Goal: Find specific fact: Find specific fact

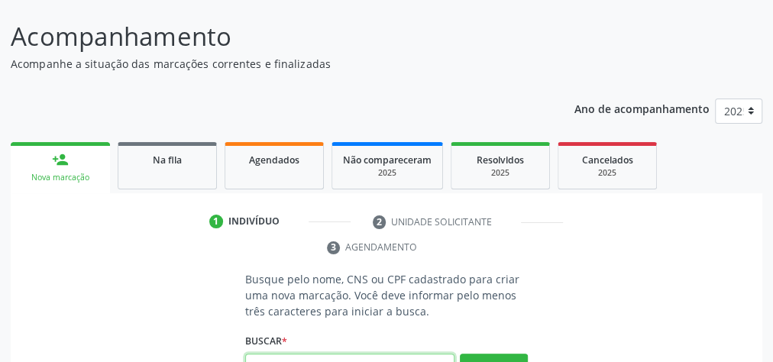
scroll to position [104, 0]
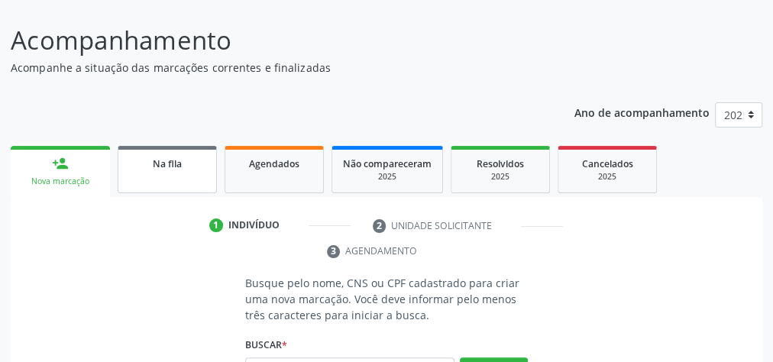
click at [165, 164] on span "Na fila" at bounding box center [167, 163] width 29 height 13
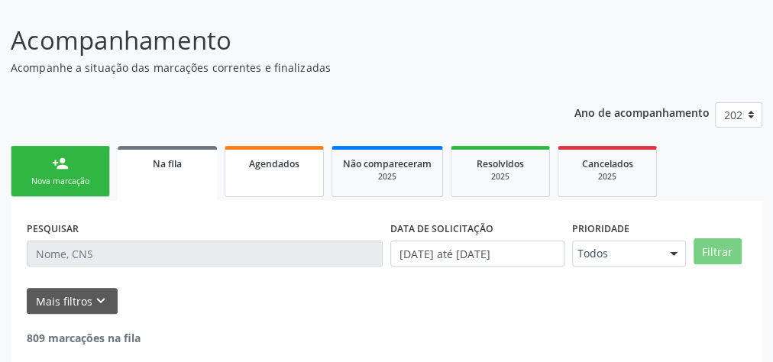
click at [277, 178] on link "Agendados" at bounding box center [274, 171] width 99 height 51
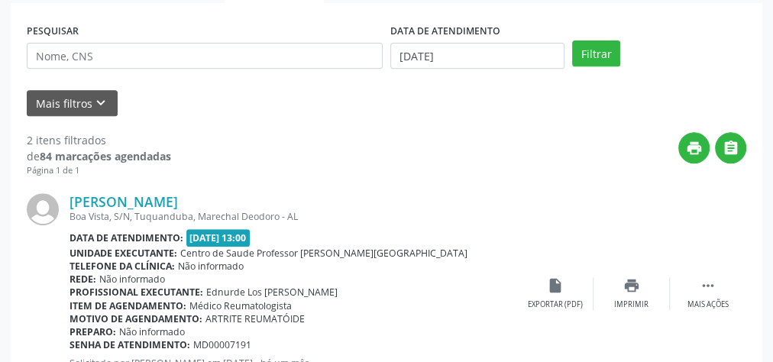
scroll to position [241, 0]
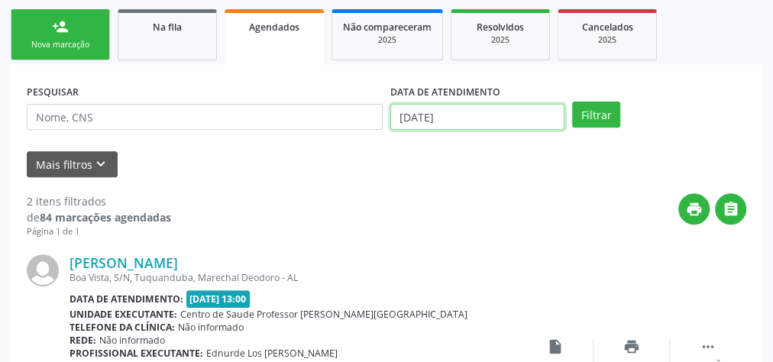
click at [459, 116] on input "[DATE]" at bounding box center [477, 117] width 174 height 26
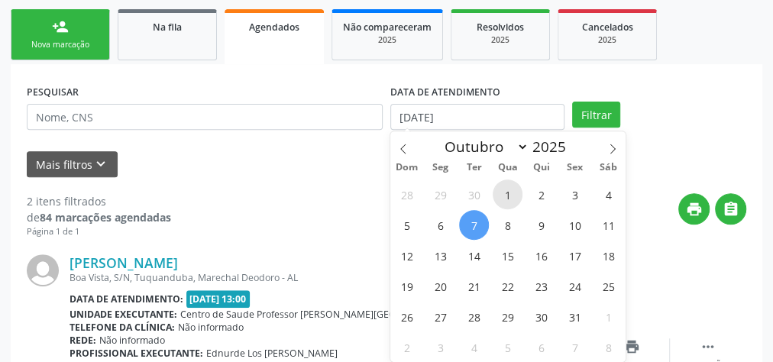
click at [505, 192] on span "1" at bounding box center [508, 195] width 30 height 30
type input "01/10/2025"
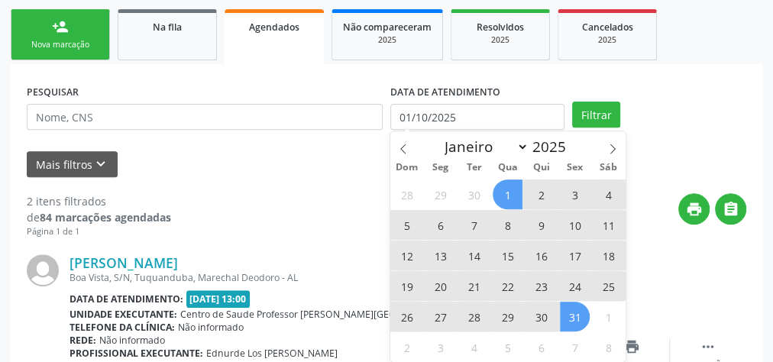
click at [563, 312] on span "31" at bounding box center [575, 317] width 30 height 30
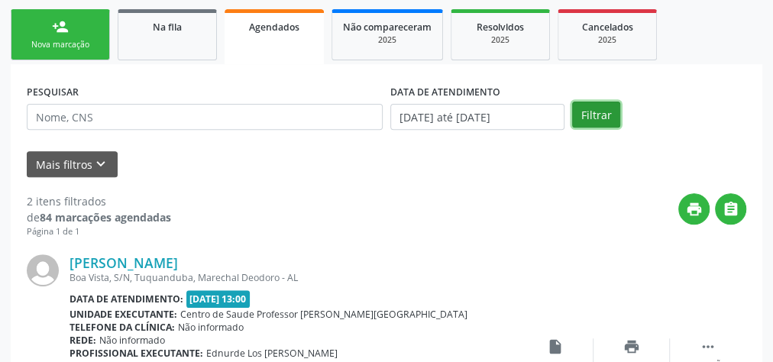
click at [587, 118] on button "Filtrar" at bounding box center [596, 115] width 48 height 26
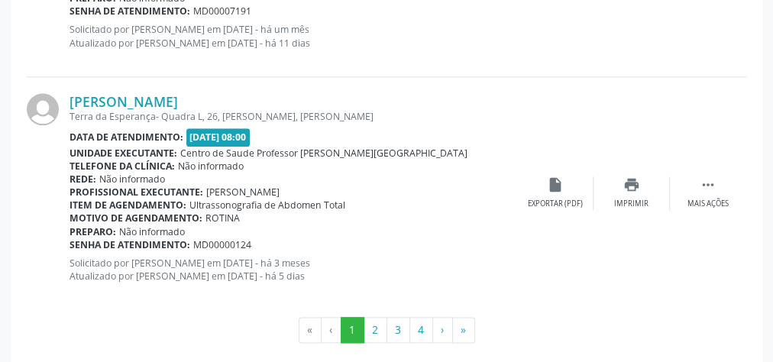
scroll to position [3695, 0]
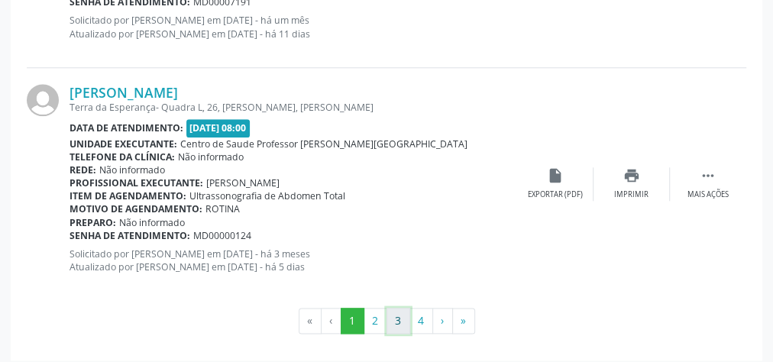
click at [401, 311] on button "3" at bounding box center [399, 321] width 24 height 26
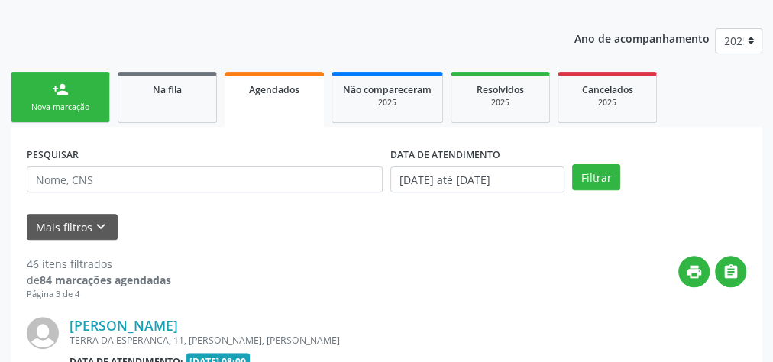
scroll to position [3727, 0]
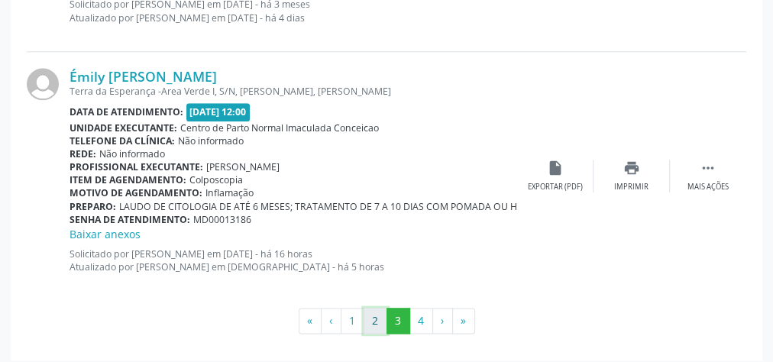
click at [383, 309] on button "2" at bounding box center [376, 321] width 24 height 26
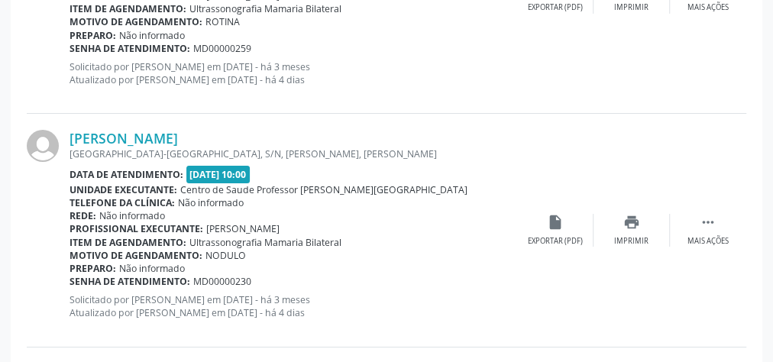
scroll to position [2717, 0]
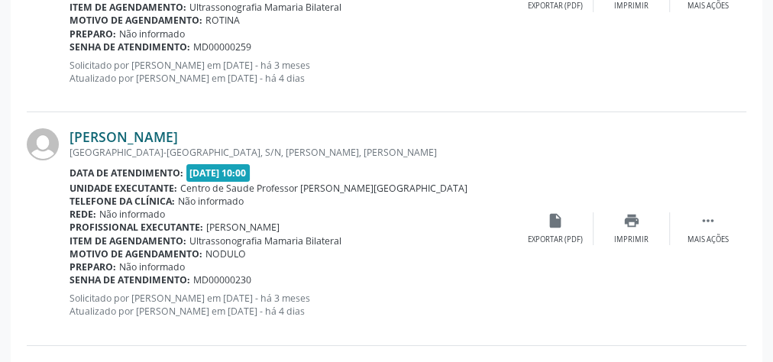
click at [178, 135] on link "[PERSON_NAME]" at bounding box center [124, 136] width 109 height 17
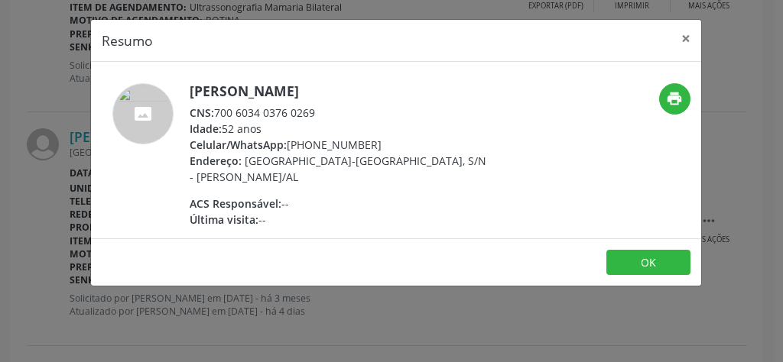
drag, startPoint x: 326, startPoint y: 115, endPoint x: 215, endPoint y: 112, distance: 110.8
click at [215, 112] on div "CNS: 700 6034 0376 0269" at bounding box center [338, 113] width 297 height 16
copy div "700 6034 0376 0269"
click at [680, 37] on button "×" at bounding box center [685, 38] width 31 height 37
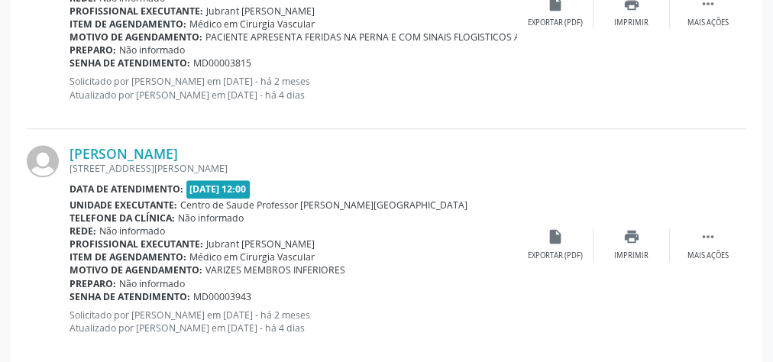
scroll to position [3695, 0]
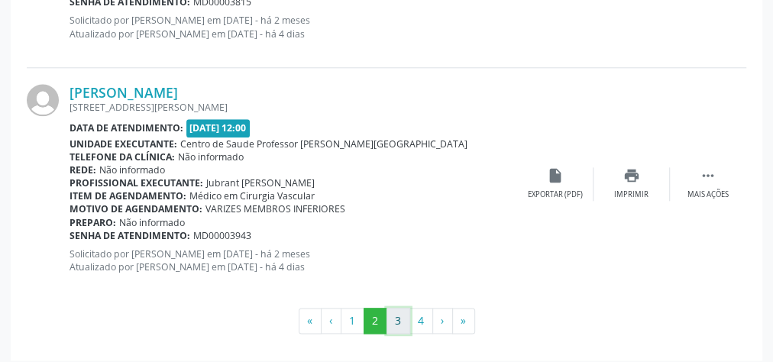
click at [400, 309] on button "3" at bounding box center [399, 321] width 24 height 26
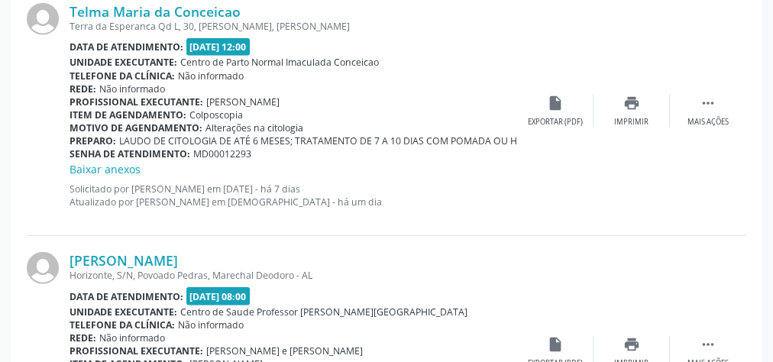
scroll to position [1832, 0]
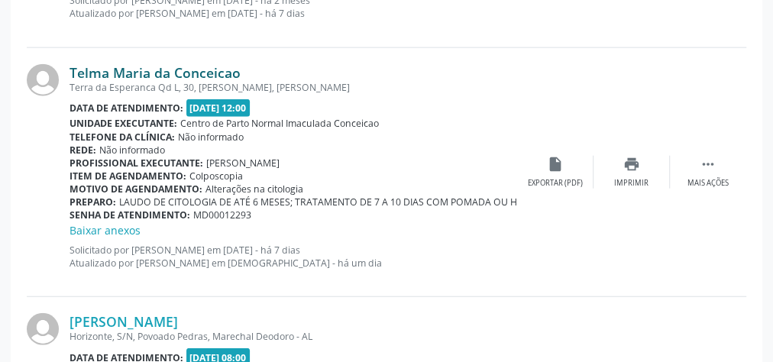
click at [199, 71] on link "Telma Maria da Conceicao" at bounding box center [155, 72] width 171 height 17
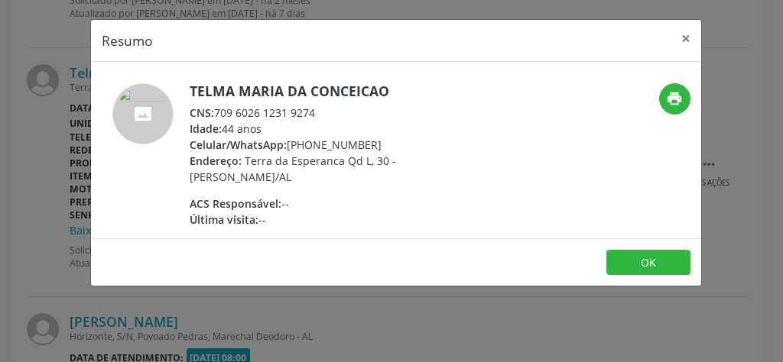
drag, startPoint x: 330, startPoint y: 111, endPoint x: 214, endPoint y: 109, distance: 116.2
click at [215, 113] on div "CNS: 709 6026 1231 9274" at bounding box center [338, 113] width 297 height 16
click at [213, 113] on span "CNS:" at bounding box center [202, 112] width 24 height 15
drag, startPoint x: 337, startPoint y: 111, endPoint x: 212, endPoint y: 109, distance: 124.6
click at [212, 109] on div "CNS: 709 6026 1231 9274" at bounding box center [338, 113] width 297 height 16
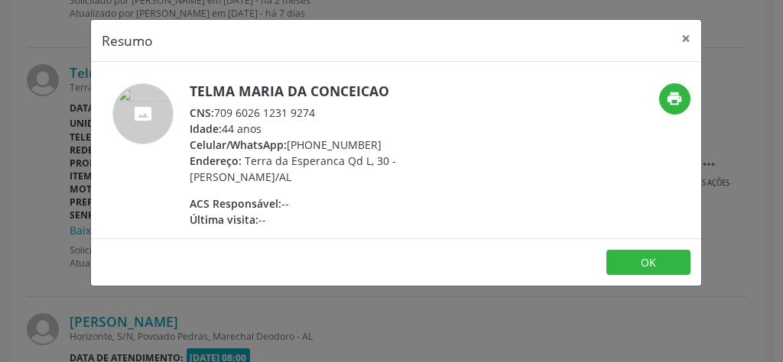
copy div "709 6026 1231 9274"
click at [680, 37] on button "×" at bounding box center [685, 38] width 31 height 37
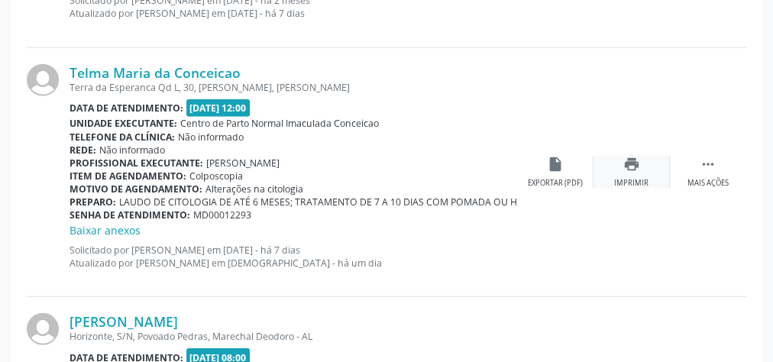
click at [622, 171] on div "print Imprimir" at bounding box center [632, 172] width 76 height 33
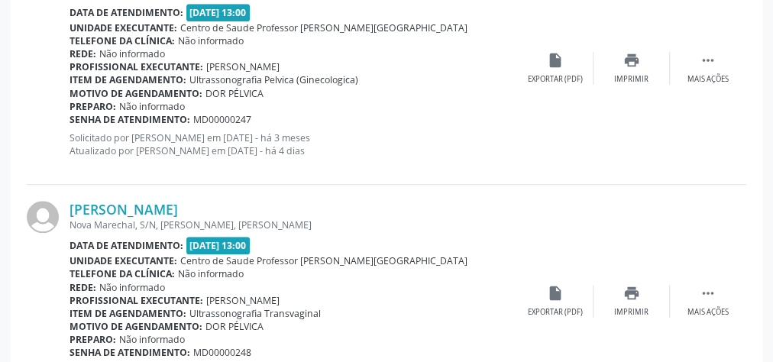
scroll to position [3727, 0]
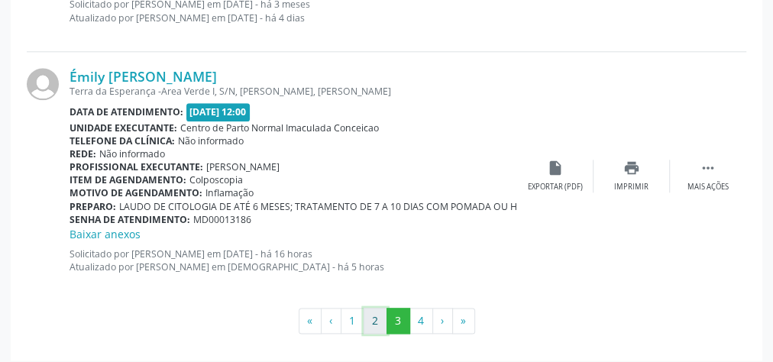
click at [379, 315] on button "2" at bounding box center [376, 321] width 24 height 26
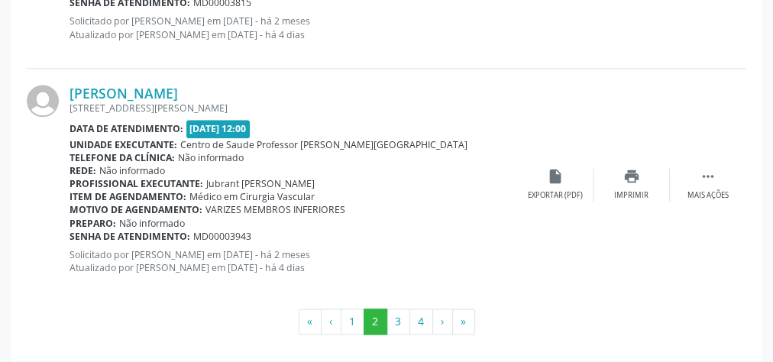
scroll to position [3695, 0]
click at [393, 311] on button "3" at bounding box center [399, 321] width 24 height 26
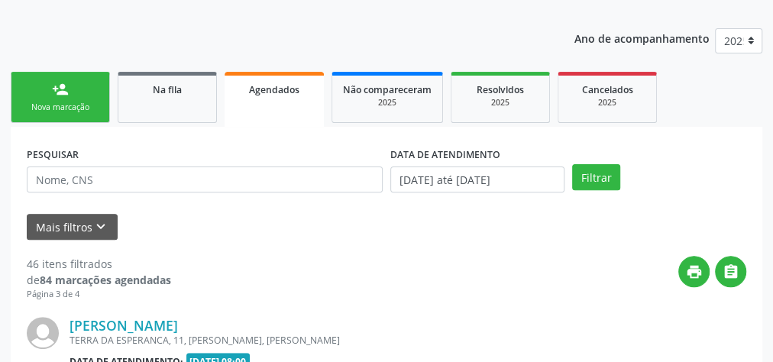
scroll to position [3727, 0]
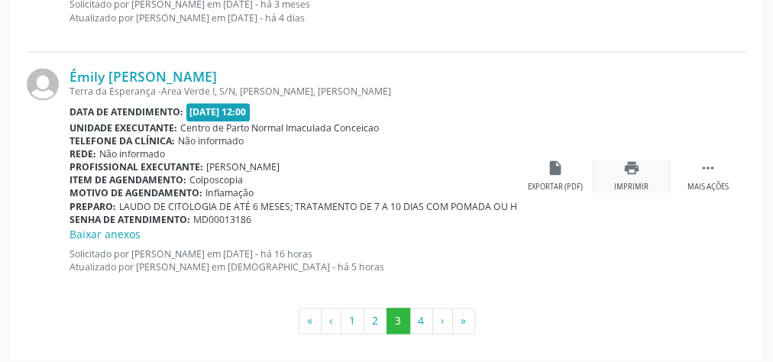
click at [636, 173] on div "print Imprimir" at bounding box center [632, 176] width 76 height 33
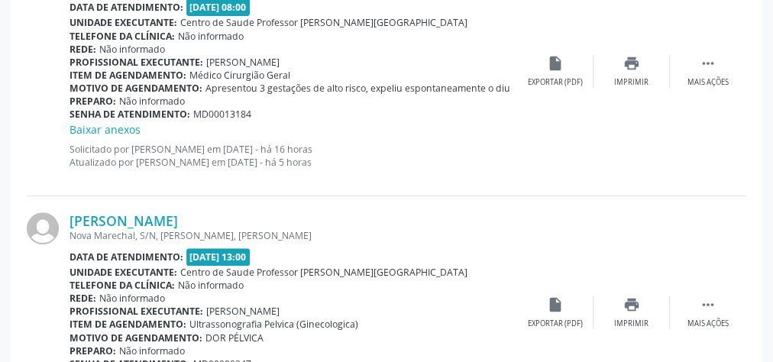
scroll to position [2932, 0]
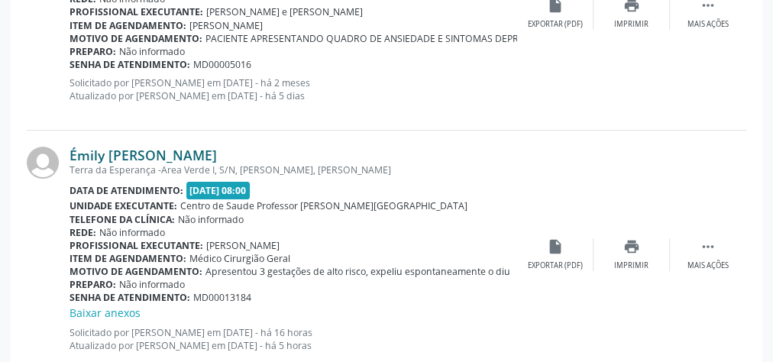
click at [189, 154] on link "Émily [PERSON_NAME]" at bounding box center [143, 155] width 147 height 17
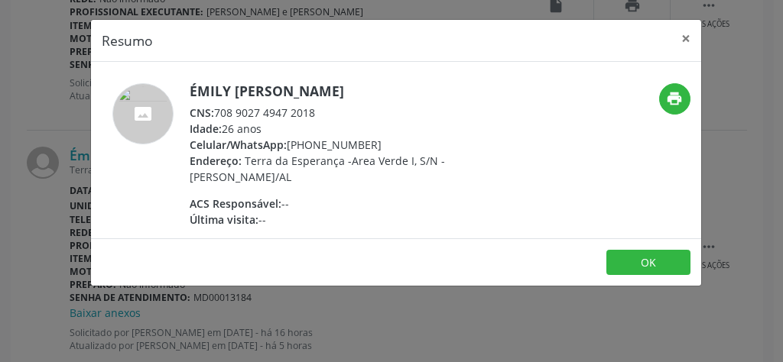
drag, startPoint x: 317, startPoint y: 111, endPoint x: 215, endPoint y: 112, distance: 101.6
click at [215, 112] on div "CNS: 708 9027 4947 2018" at bounding box center [338, 113] width 297 height 16
copy div "708 9027 4947 2018"
click at [685, 34] on button "×" at bounding box center [685, 38] width 31 height 37
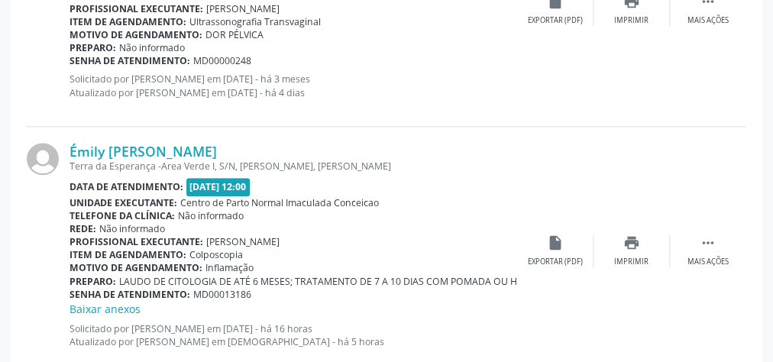
scroll to position [3727, 0]
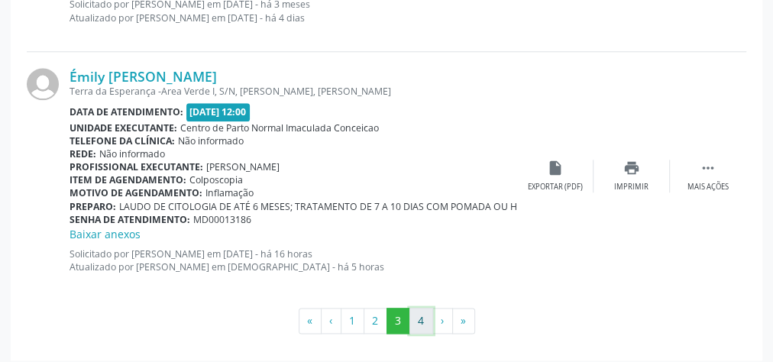
click at [423, 308] on button "4" at bounding box center [422, 321] width 24 height 26
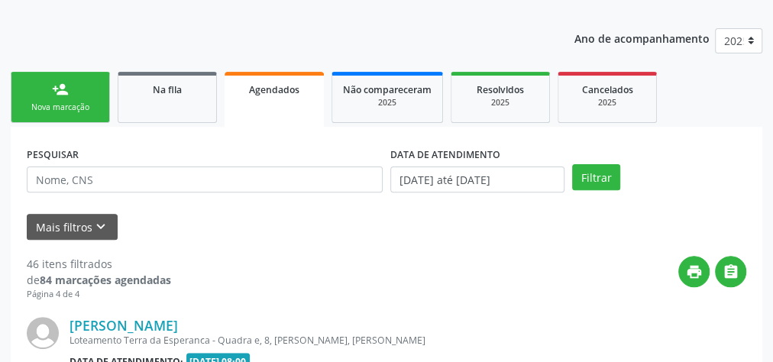
scroll to position [417, 0]
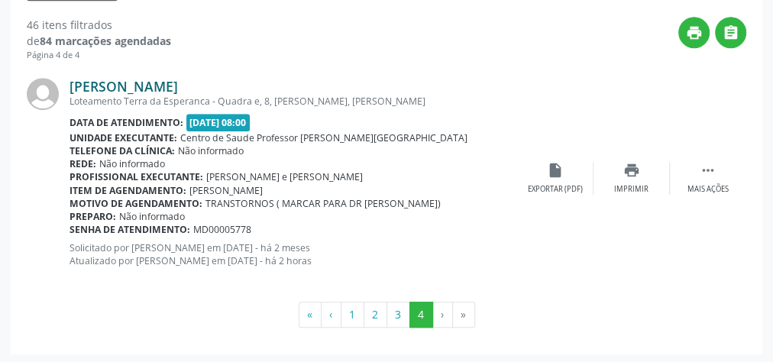
click at [178, 87] on link "[PERSON_NAME]" at bounding box center [124, 86] width 109 height 17
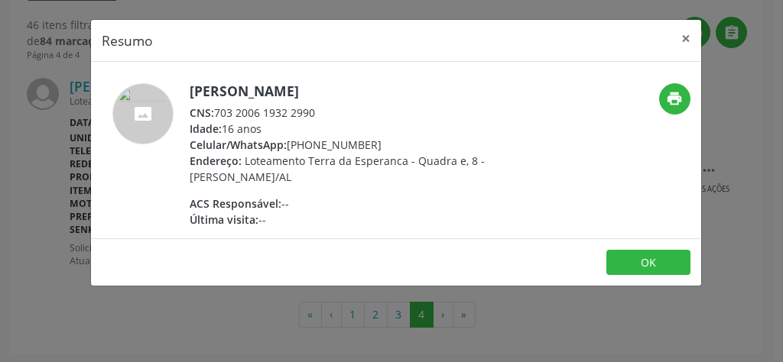
drag, startPoint x: 329, startPoint y: 112, endPoint x: 216, endPoint y: 114, distance: 113.1
click at [216, 114] on div "CNS: 703 2006 1932 2990" at bounding box center [338, 113] width 297 height 16
copy div "703 2006 1932 2990"
click at [692, 37] on button "×" at bounding box center [685, 38] width 31 height 37
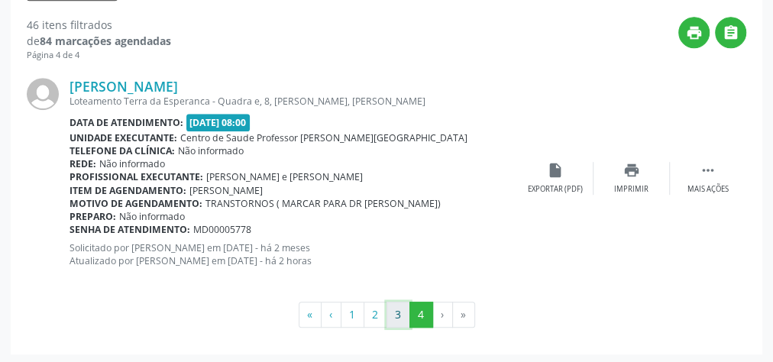
click at [397, 309] on button "3" at bounding box center [399, 315] width 24 height 26
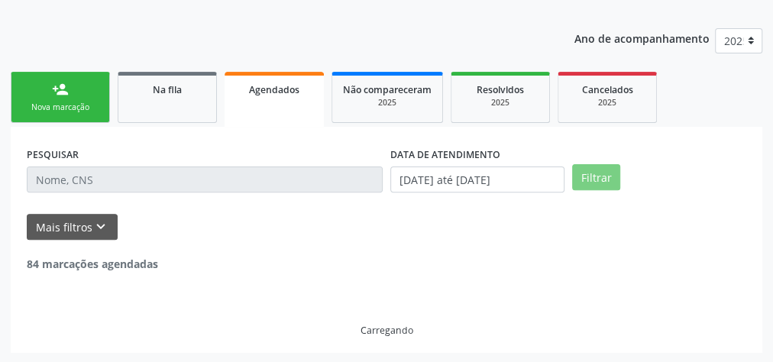
scroll to position [125, 0]
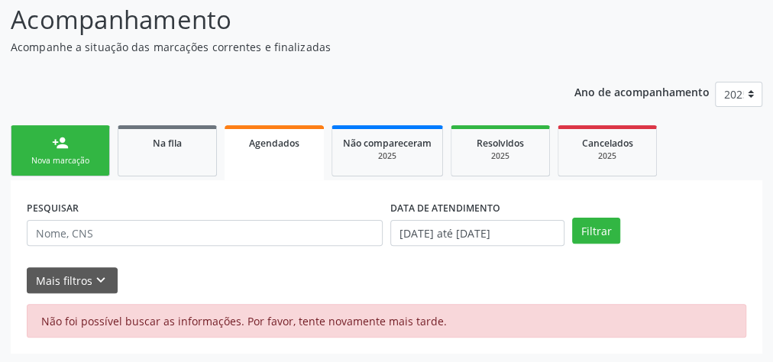
click at [297, 156] on link "Agendados" at bounding box center [274, 152] width 99 height 55
click at [611, 238] on button "Filtrar" at bounding box center [596, 231] width 48 height 26
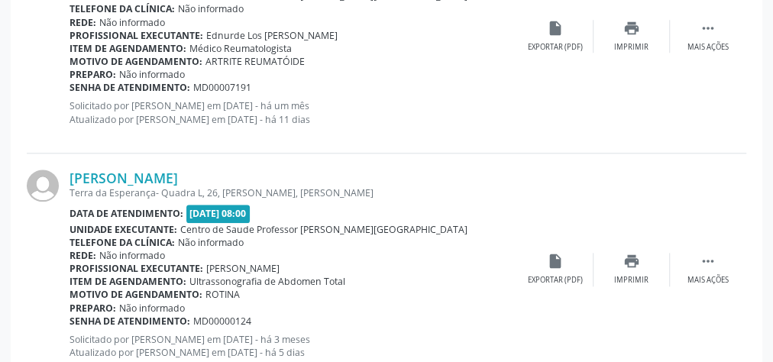
scroll to position [3695, 0]
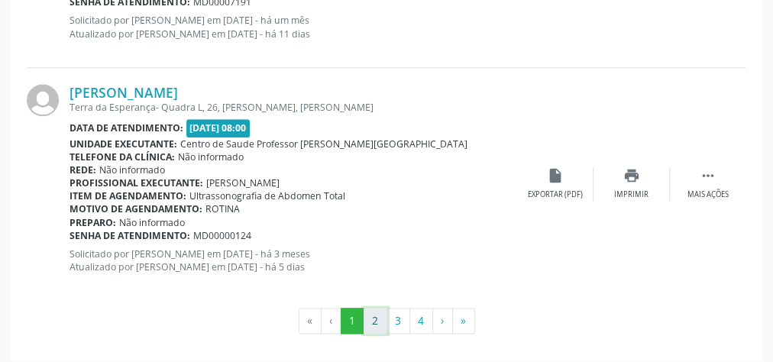
click at [383, 315] on button "2" at bounding box center [376, 321] width 24 height 26
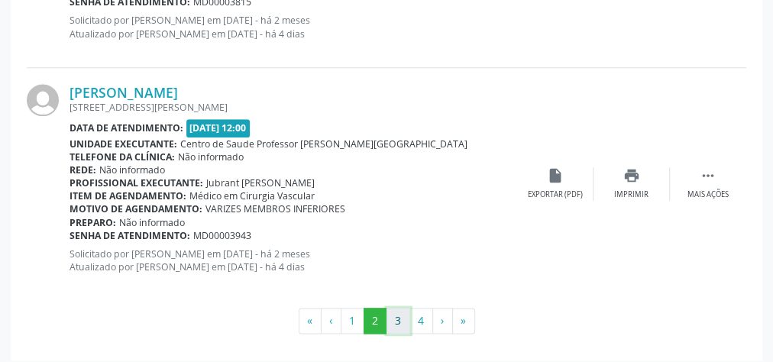
click at [405, 312] on button "3" at bounding box center [399, 321] width 24 height 26
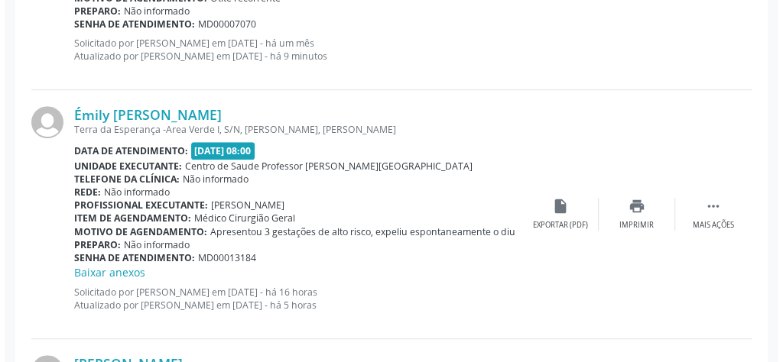
scroll to position [3161, 0]
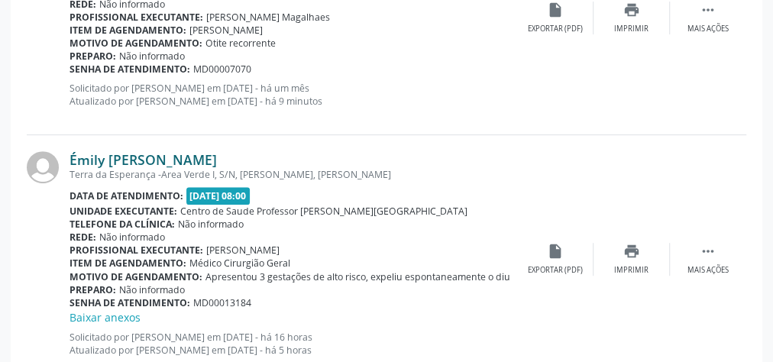
click at [133, 157] on link "Émily [PERSON_NAME]" at bounding box center [143, 159] width 147 height 17
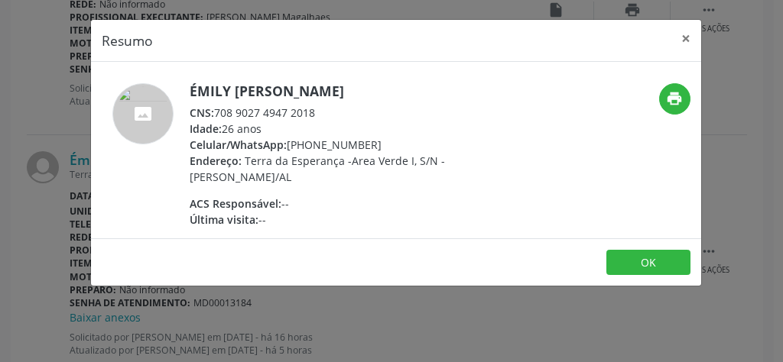
drag, startPoint x: 321, startPoint y: 109, endPoint x: 215, endPoint y: 112, distance: 106.3
click at [215, 112] on div "CNS: 708 9027 4947 2018" at bounding box center [338, 113] width 297 height 16
copy div "708 9027 4947 2018"
